Goal: Transaction & Acquisition: Purchase product/service

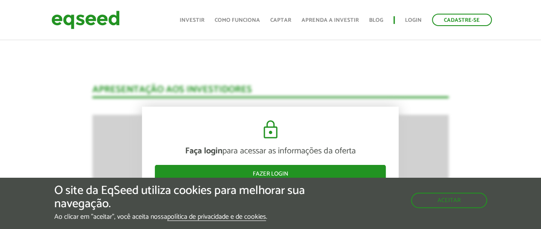
scroll to position [1062, 0]
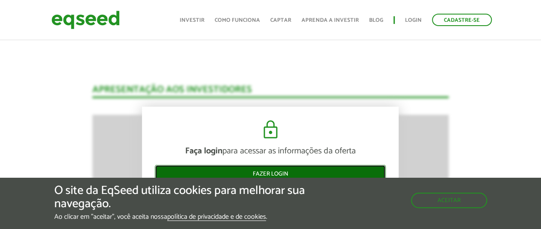
click at [273, 175] on link "Fazer login" at bounding box center [270, 174] width 231 height 18
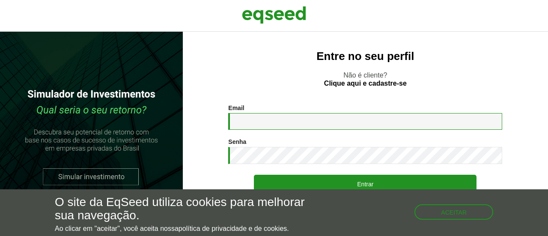
click at [271, 125] on input "Email *" at bounding box center [365, 121] width 274 height 17
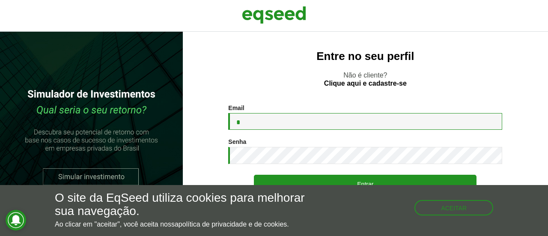
type input "**********"
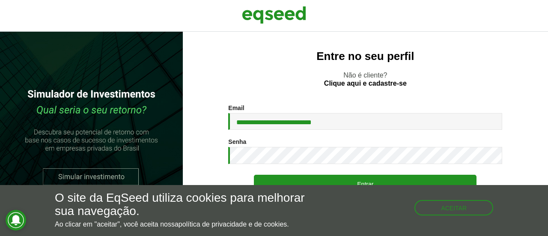
click at [358, 187] on div "O site da EqSeed utiliza cookies para melhorar sua navegação. Ao clicar em "ace…" at bounding box center [274, 210] width 548 height 51
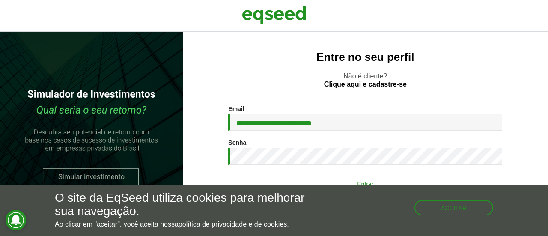
click at [369, 181] on button "Entrar" at bounding box center [365, 183] width 223 height 16
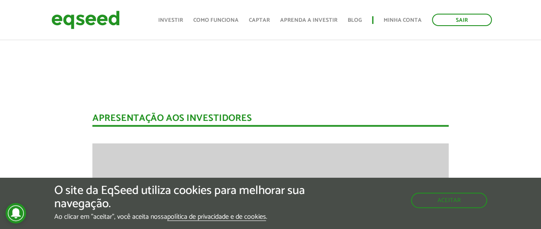
scroll to position [703, 0]
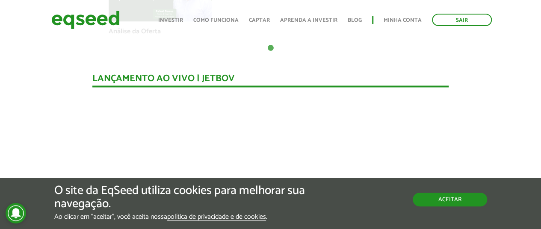
click at [441, 202] on button "Aceitar" at bounding box center [450, 200] width 74 height 14
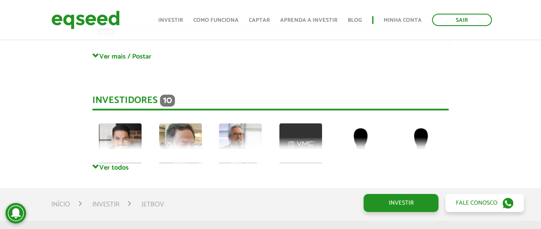
scroll to position [2358, 0]
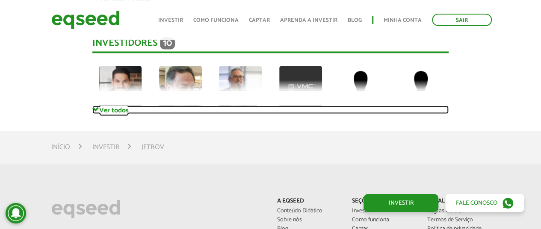
click at [125, 106] on link "Ver todos" at bounding box center [270, 110] width 357 height 8
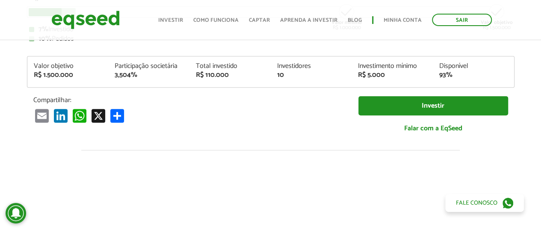
scroll to position [128, 0]
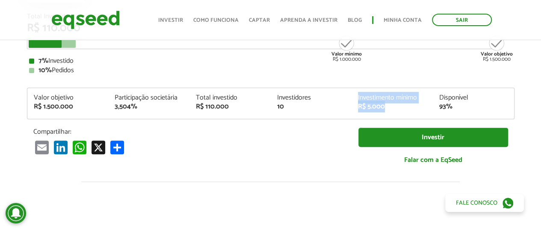
drag, startPoint x: 355, startPoint y: 101, endPoint x: 394, endPoint y: 109, distance: 39.5
click at [394, 109] on div "Investimento mínimo R$ 5.000" at bounding box center [392, 103] width 81 height 16
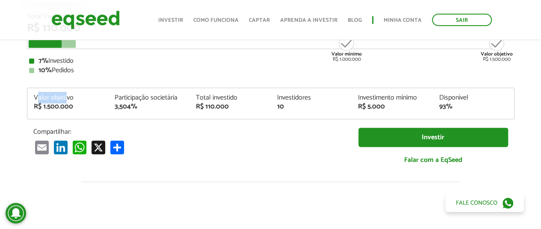
drag, startPoint x: 41, startPoint y: 88, endPoint x: 67, endPoint y: 99, distance: 28.2
click at [67, 99] on div "Valor objetivo R$ 1.500.000 Participação societária 3,504% Total investido R$ 1…" at bounding box center [271, 104] width 488 height 32
click at [67, 99] on div "Valor objetivo" at bounding box center [68, 98] width 68 height 7
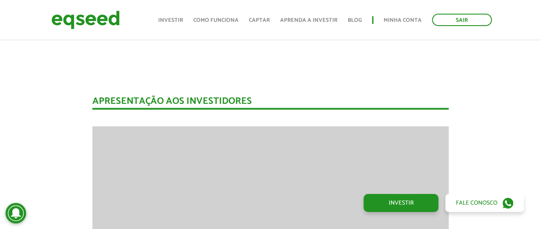
scroll to position [1079, 0]
